Goal: Information Seeking & Learning: Learn about a topic

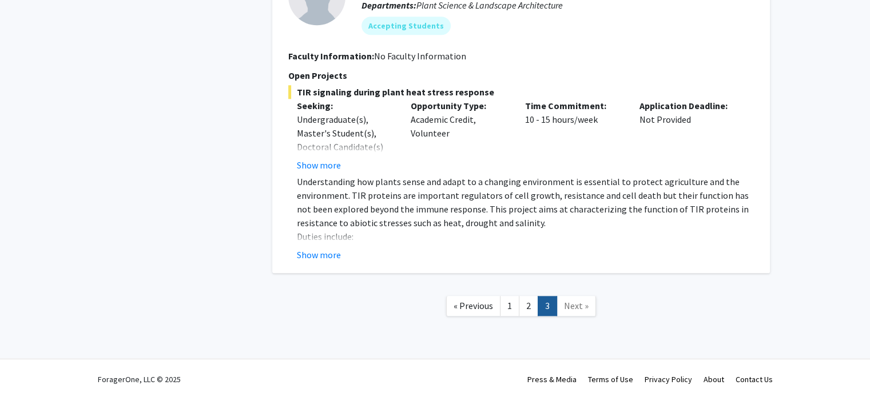
scroll to position [1155, 0]
click at [310, 253] on button "Show more" at bounding box center [319, 255] width 44 height 14
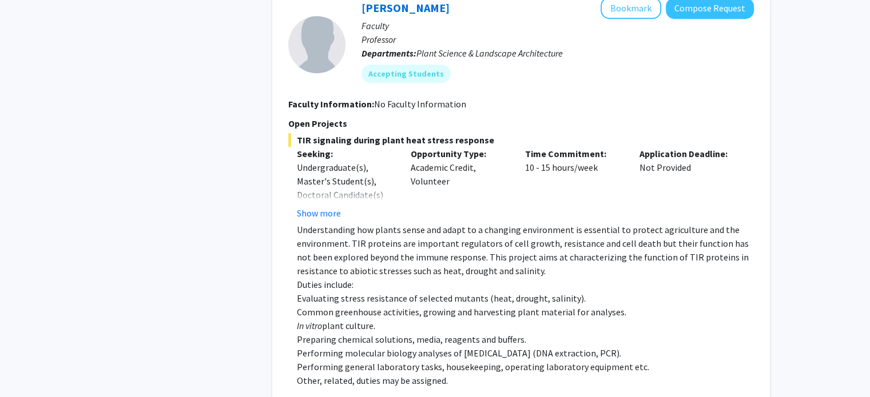
scroll to position [1107, 0]
click at [619, 2] on button "Bookmark" at bounding box center [630, 8] width 61 height 22
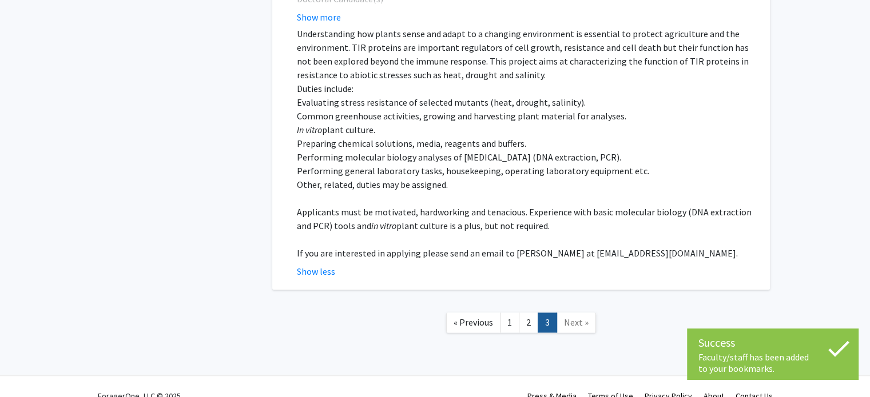
scroll to position [1305, 0]
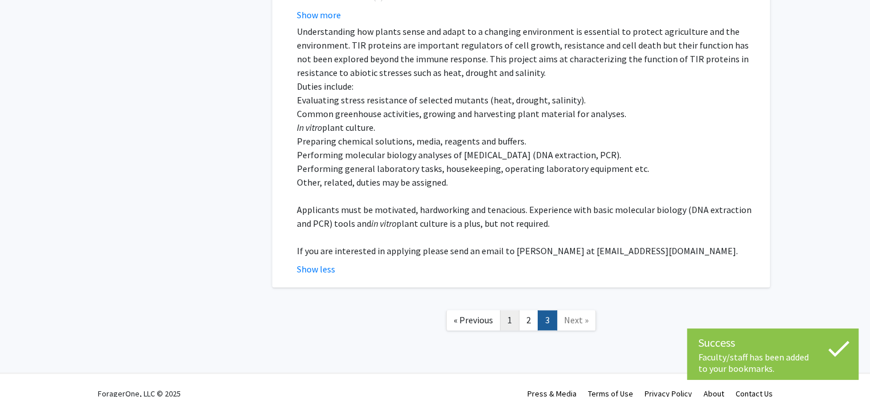
click at [511, 314] on link "1" at bounding box center [509, 320] width 19 height 20
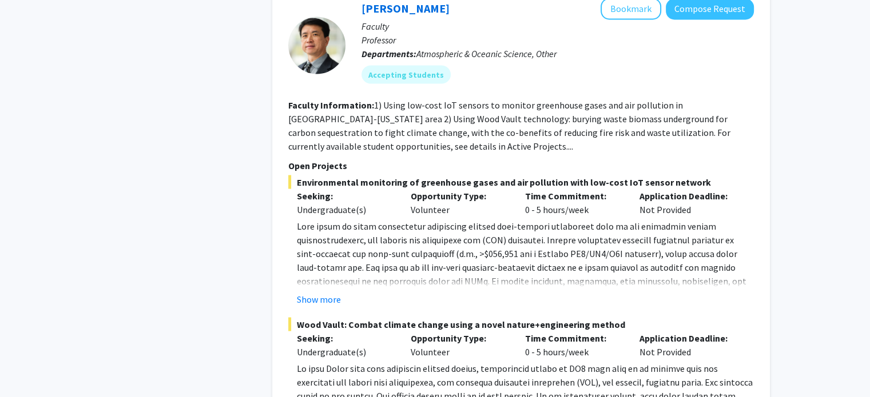
scroll to position [2115, 0]
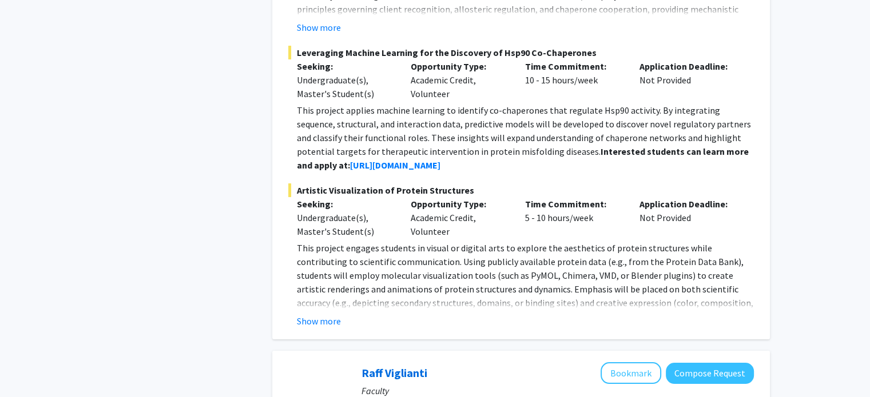
scroll to position [4395, 0]
click at [306, 314] on button "Show more" at bounding box center [319, 321] width 44 height 14
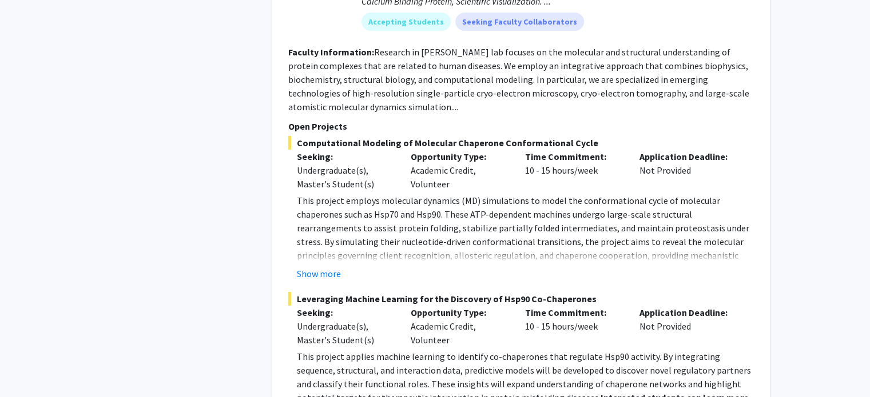
scroll to position [4148, 0]
click at [322, 267] on button "Show more" at bounding box center [319, 274] width 44 height 14
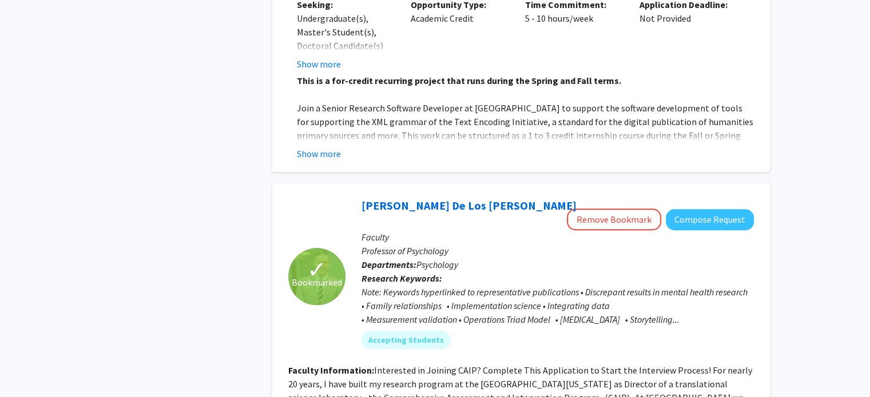
scroll to position [5543, 0]
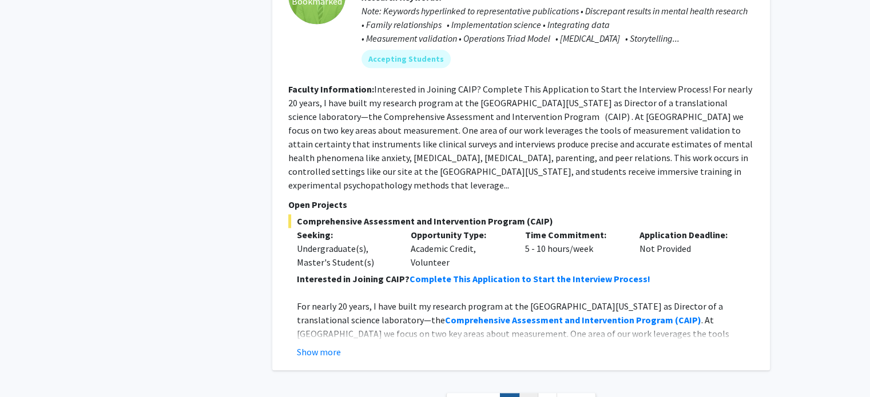
click at [523, 393] on link "2" at bounding box center [528, 403] width 19 height 20
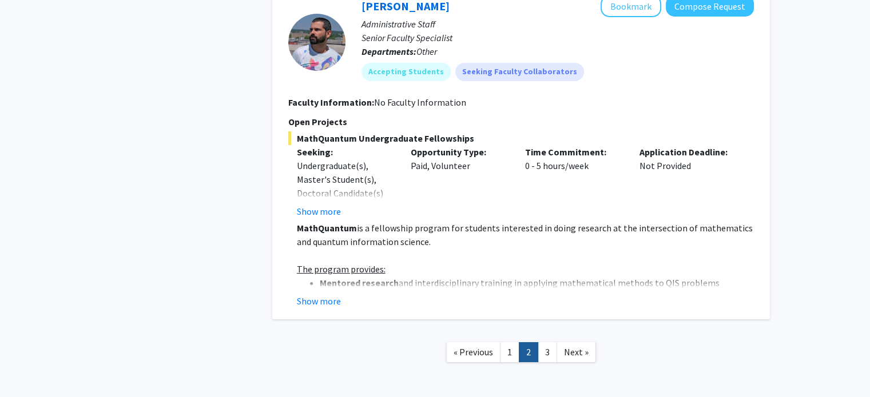
scroll to position [3920, 0]
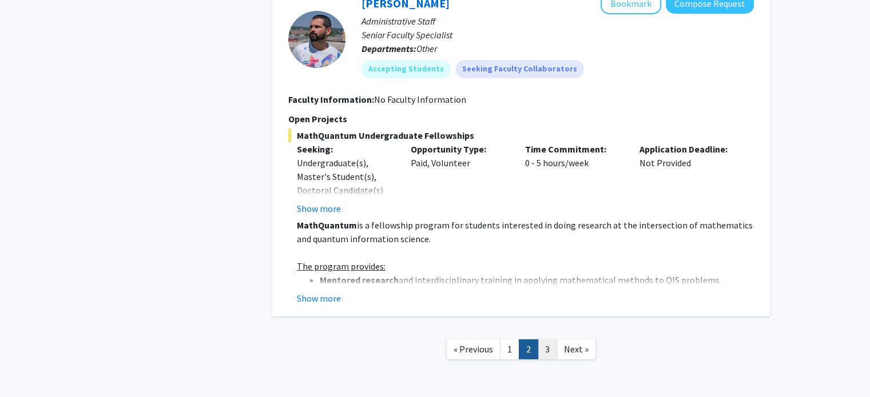
click at [548, 340] on link "3" at bounding box center [546, 350] width 19 height 20
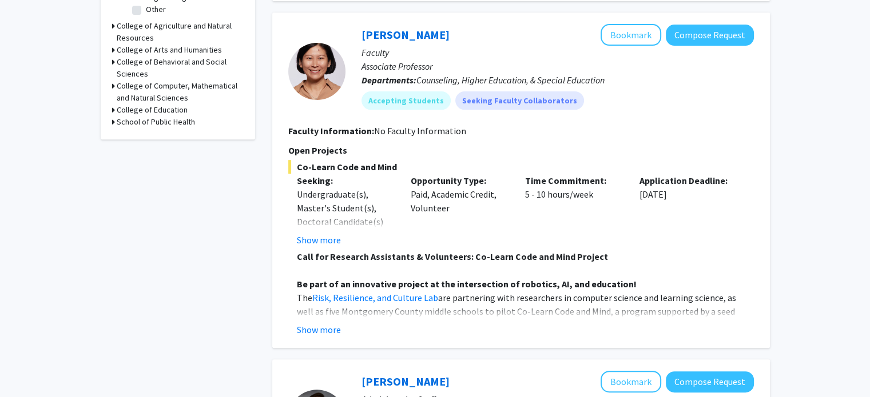
scroll to position [432, 0]
click at [332, 322] on button "Show more" at bounding box center [319, 329] width 44 height 14
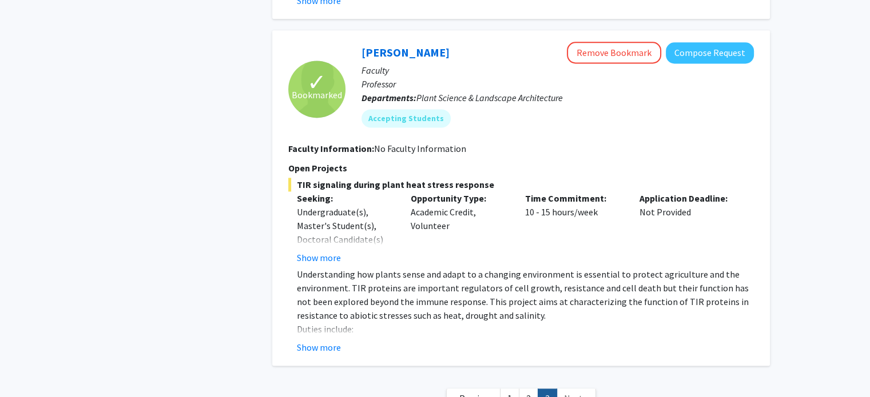
scroll to position [1572, 0]
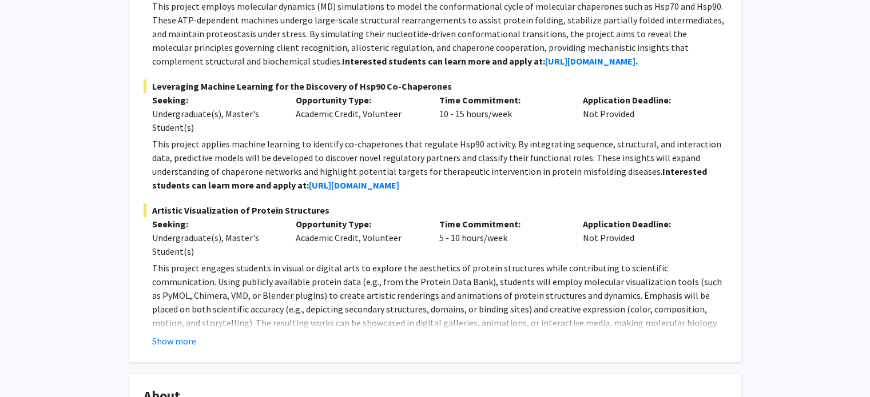
scroll to position [306, 0]
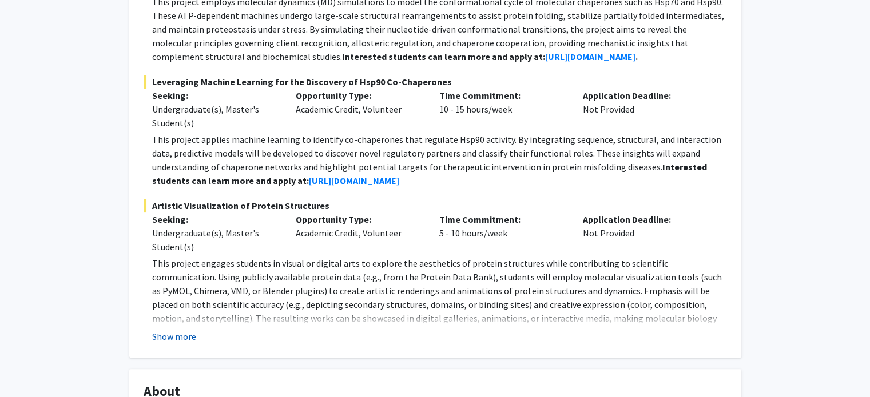
click at [173, 340] on button "Show more" at bounding box center [174, 337] width 44 height 14
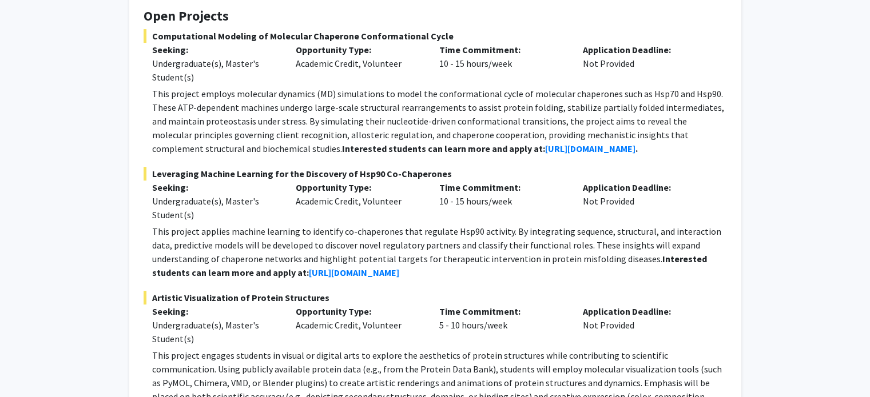
scroll to position [213, 0]
